Goal: Navigation & Orientation: Understand site structure

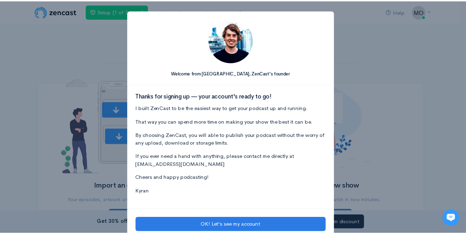
scroll to position [16, 0]
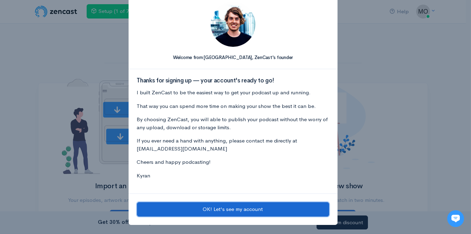
click at [229, 209] on button "OK! Let's see my account" at bounding box center [233, 209] width 192 height 14
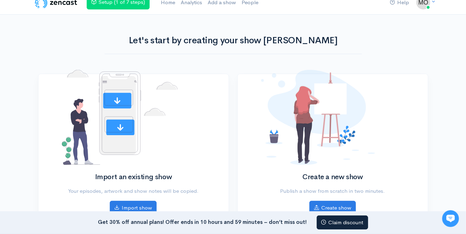
scroll to position [0, 0]
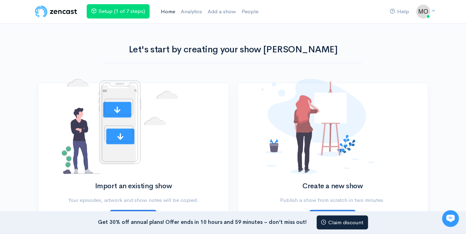
click at [172, 13] on link "Home" at bounding box center [168, 11] width 20 height 15
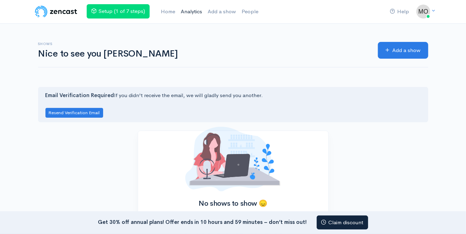
click at [190, 13] on link "Analytics" at bounding box center [191, 11] width 27 height 15
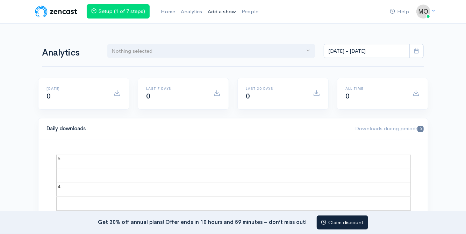
click at [219, 8] on link "Add a show" at bounding box center [222, 11] width 34 height 15
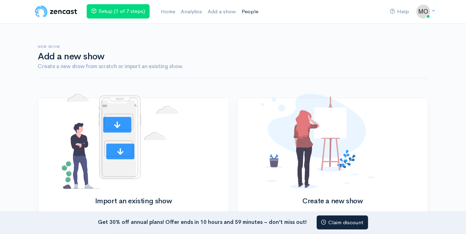
click at [250, 8] on link "People" at bounding box center [250, 11] width 22 height 15
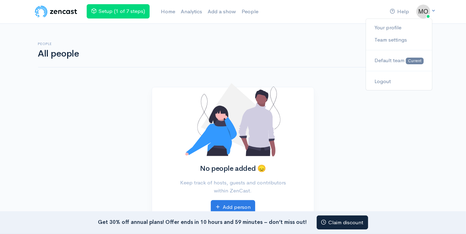
click at [421, 14] on img at bounding box center [424, 12] width 14 height 14
click at [74, 11] on img at bounding box center [56, 12] width 44 height 14
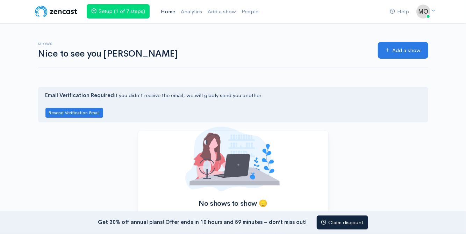
click at [173, 14] on link "Home" at bounding box center [168, 11] width 20 height 15
click at [249, 12] on link "People" at bounding box center [250, 11] width 22 height 15
